Goal: Task Accomplishment & Management: Use online tool/utility

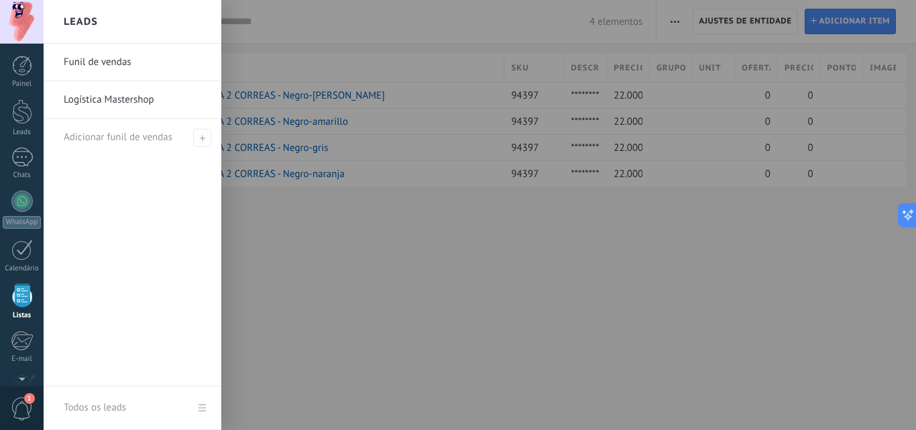
click at [92, 103] on link "Logística Mastershop" at bounding box center [136, 100] width 144 height 38
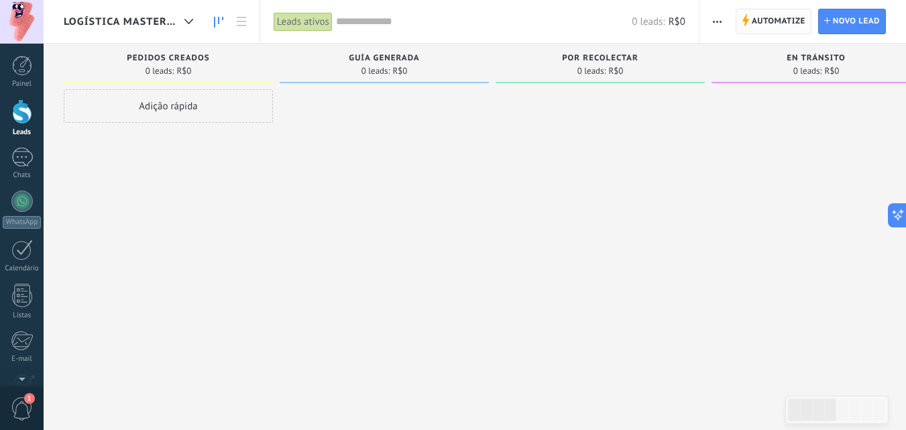
click at [765, 24] on span "Automatize" at bounding box center [779, 21] width 54 height 24
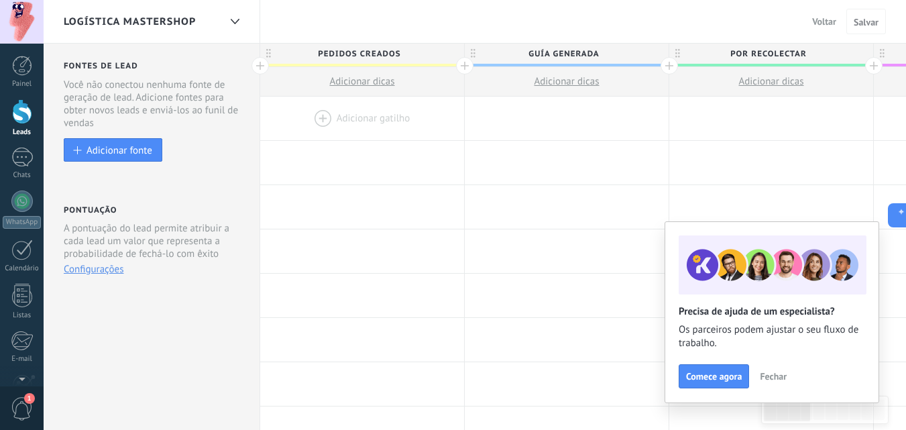
click at [354, 125] on div at bounding box center [362, 119] width 204 height 44
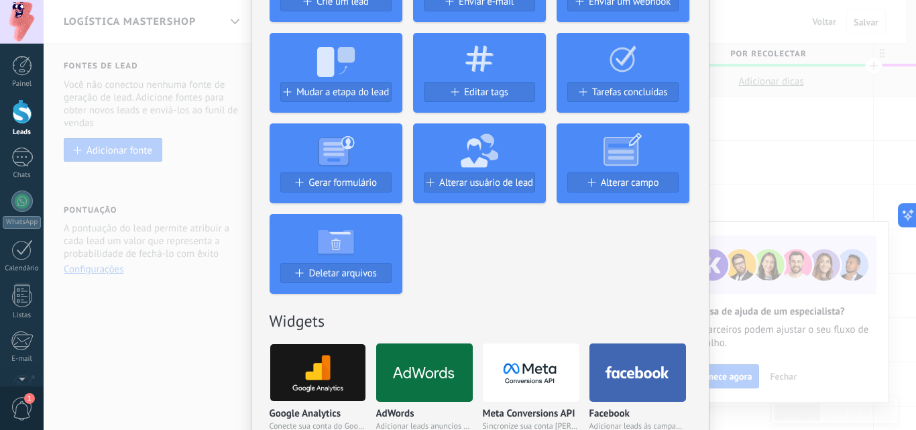
scroll to position [89, 0]
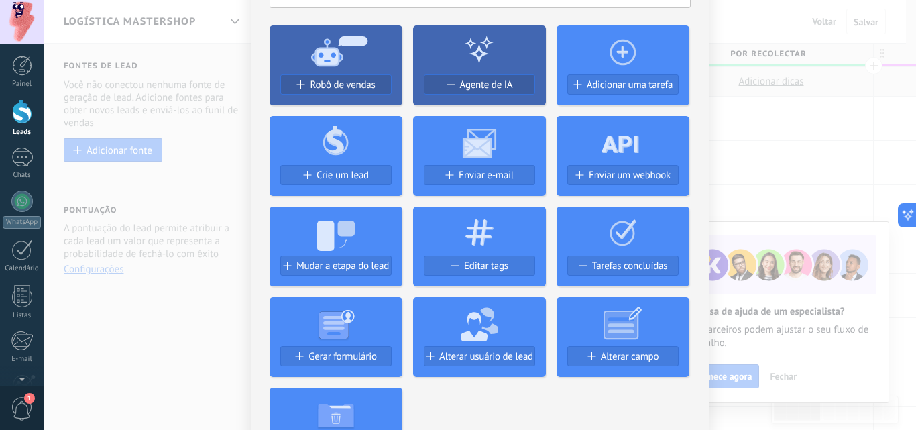
click at [338, 74] on icon at bounding box center [336, 50] width 133 height 48
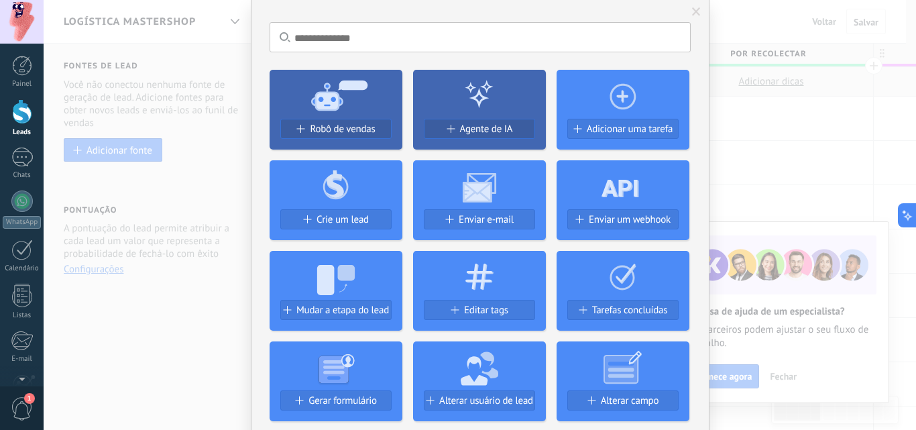
click at [343, 85] on use at bounding box center [339, 95] width 56 height 30
click at [343, 114] on icon at bounding box center [336, 94] width 133 height 48
click at [343, 131] on span "Robô de vendas" at bounding box center [342, 128] width 65 height 11
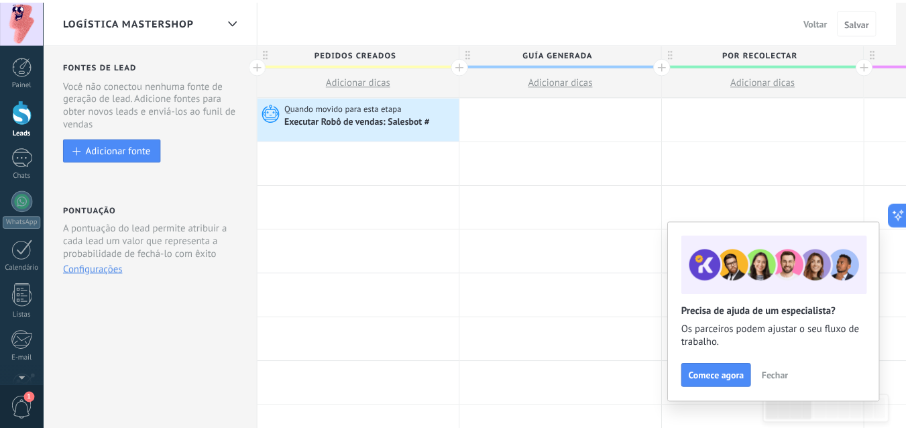
scroll to position [0, 0]
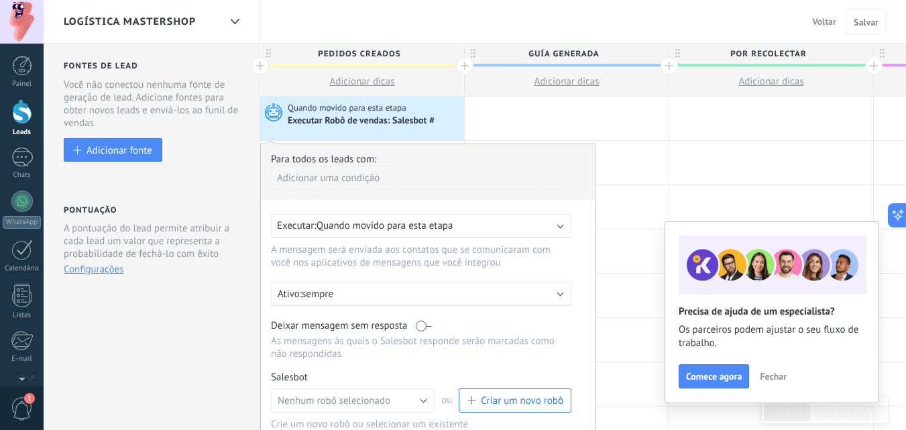
click at [368, 180] on div "Adicionar uma condição" at bounding box center [421, 177] width 301 height 23
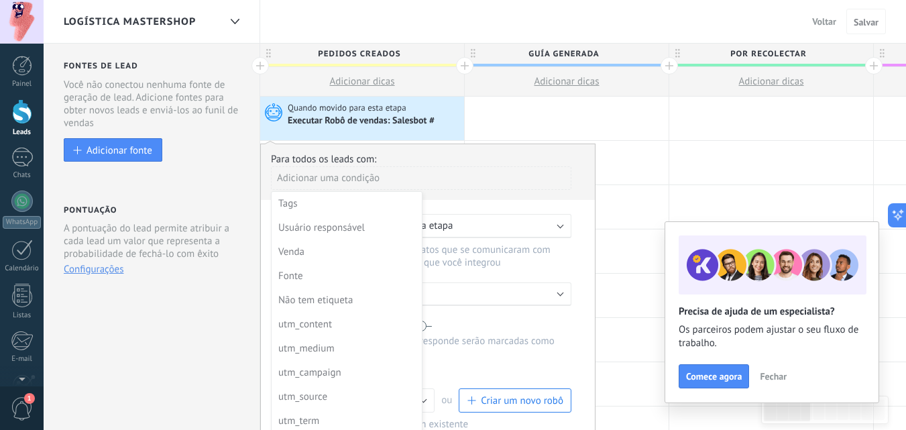
click at [369, 180] on div at bounding box center [428, 325] width 334 height 362
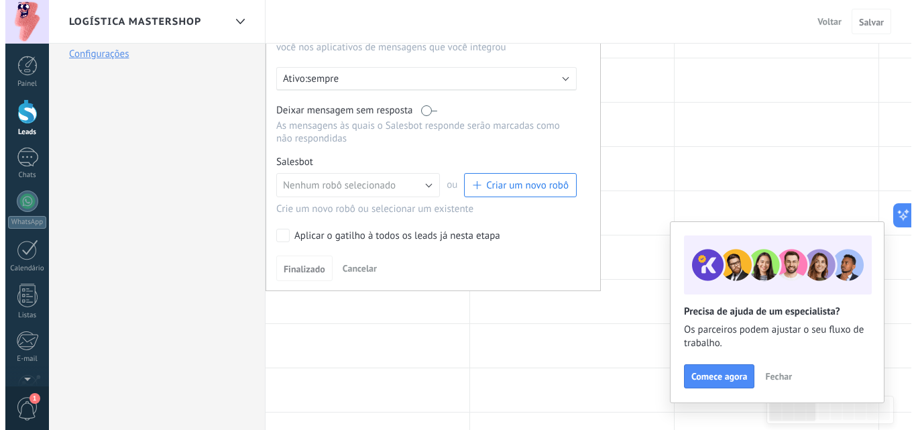
scroll to position [223, 0]
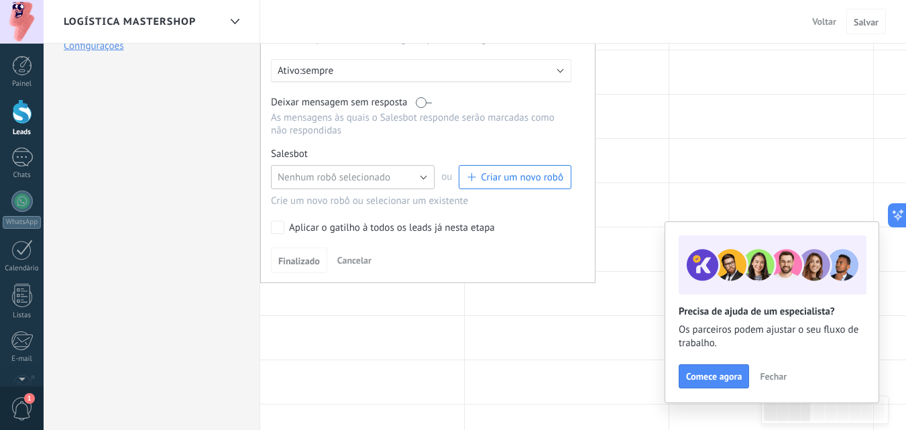
click at [384, 187] on button "Nenhum robô selecionado" at bounding box center [353, 177] width 164 height 24
click at [386, 180] on span "Nenhum robô selecionado" at bounding box center [346, 177] width 167 height 13
click at [425, 174] on button "Nenhum robô selecionado" at bounding box center [353, 177] width 164 height 24
click at [394, 175] on span "Nenhum robô selecionado" at bounding box center [346, 177] width 167 height 13
click at [498, 174] on span "Criar um novo robô" at bounding box center [522, 177] width 83 height 13
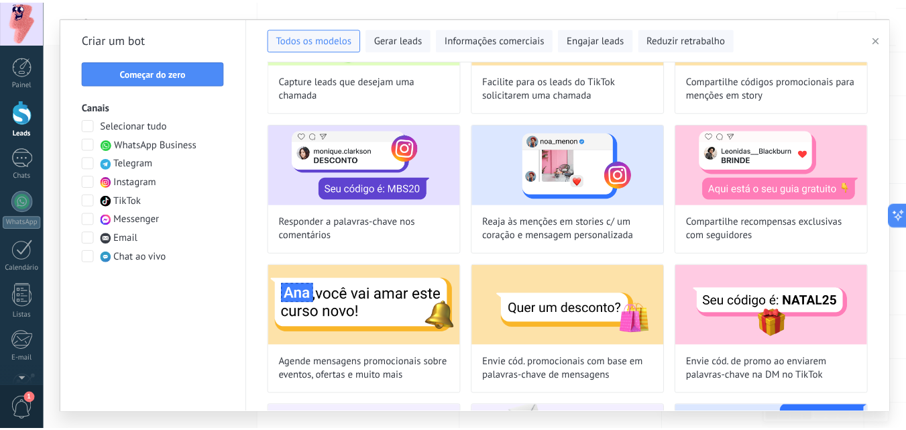
scroll to position [0, 0]
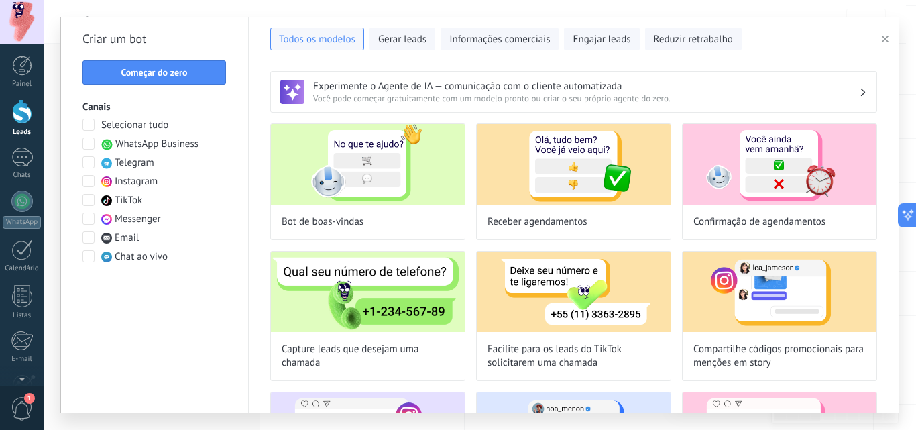
click at [880, 40] on button "button" at bounding box center [888, 39] width 22 height 16
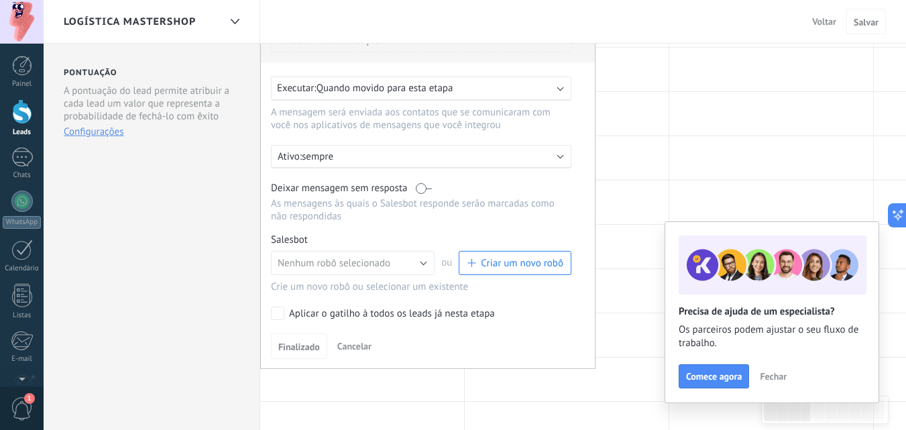
scroll to position [134, 0]
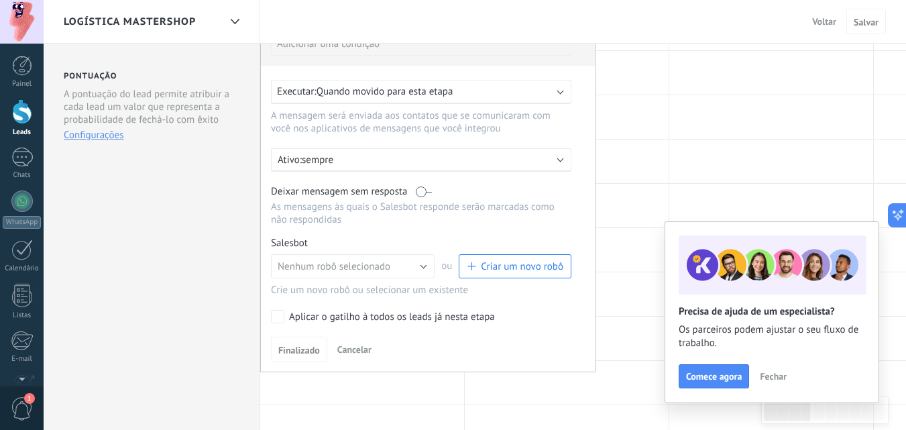
click at [833, 20] on span "Voltar" at bounding box center [824, 21] width 24 height 12
